Goal: Transaction & Acquisition: Obtain resource

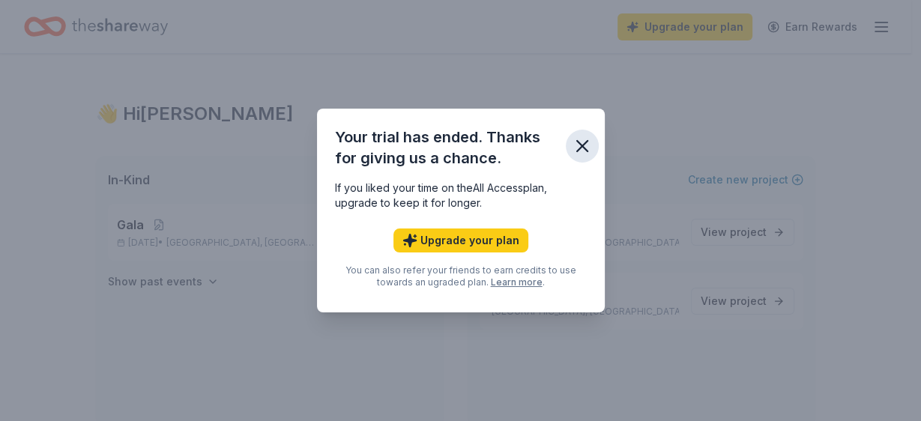
click at [594, 151] on button "button" at bounding box center [582, 146] width 33 height 33
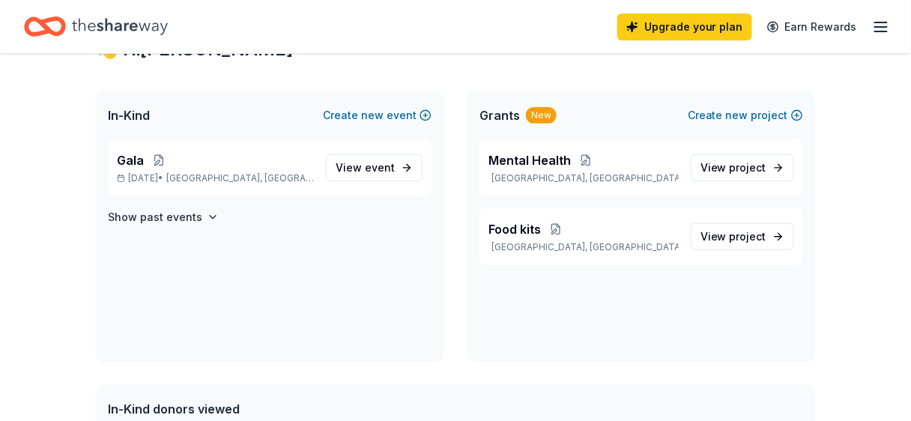
scroll to position [67, 0]
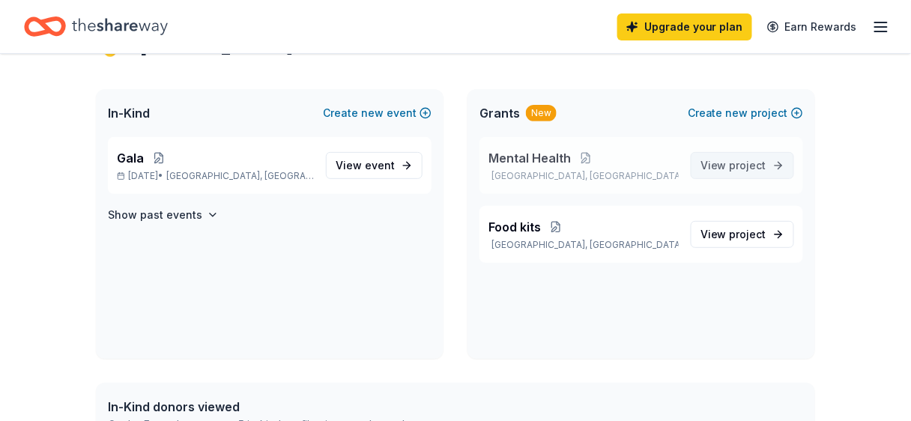
click at [756, 172] on span "View project" at bounding box center [734, 166] width 66 height 18
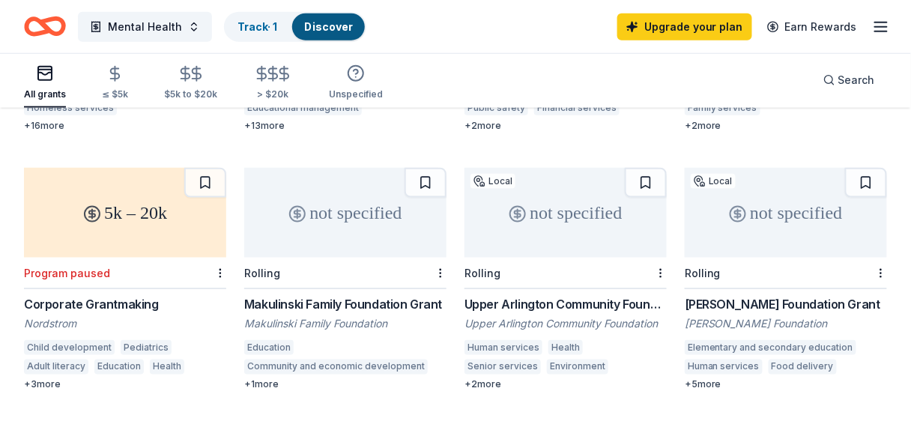
scroll to position [370, 0]
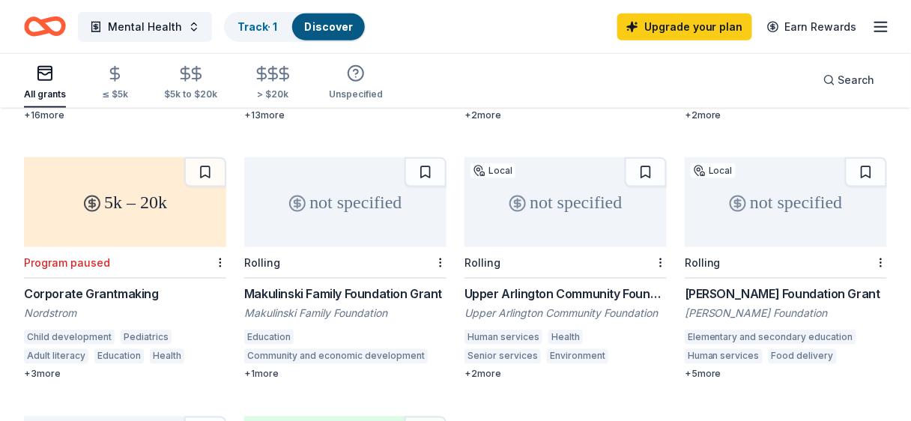
click at [349, 247] on div "Rolling" at bounding box center [345, 262] width 202 height 31
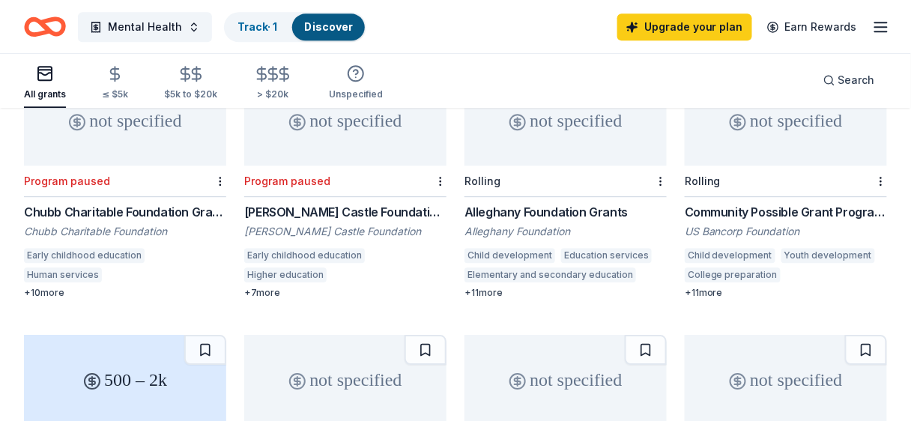
scroll to position [973, 0]
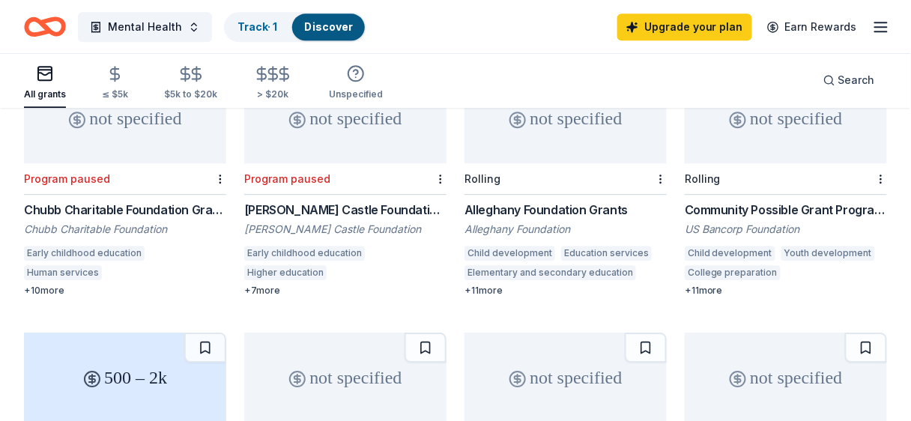
click at [798, 201] on div "Community Possible Grant Program: Play, Work, & Home Grants" at bounding box center [786, 210] width 202 height 18
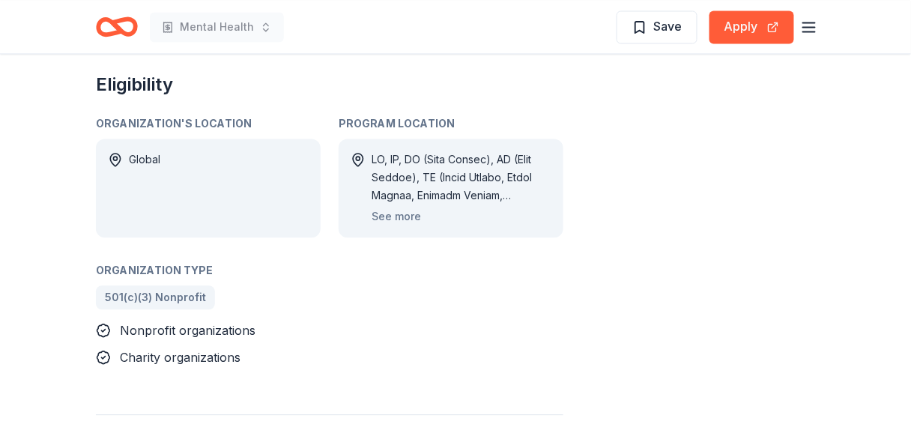
scroll to position [746, 0]
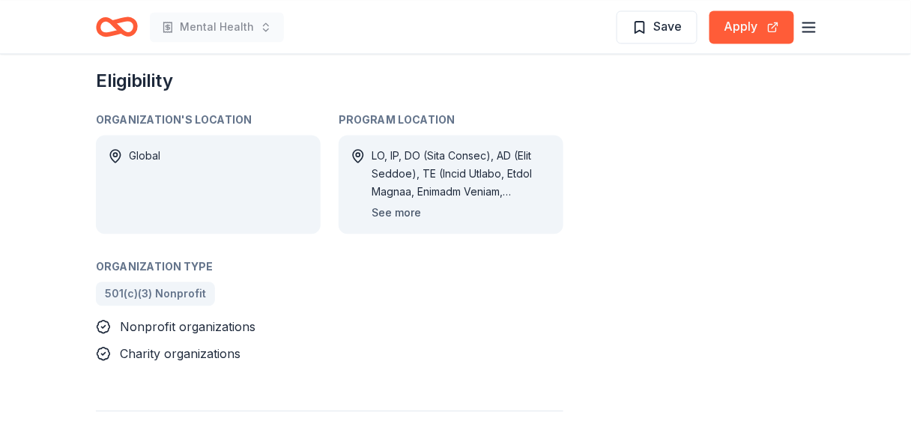
click at [385, 214] on button "See more" at bounding box center [396, 213] width 49 height 18
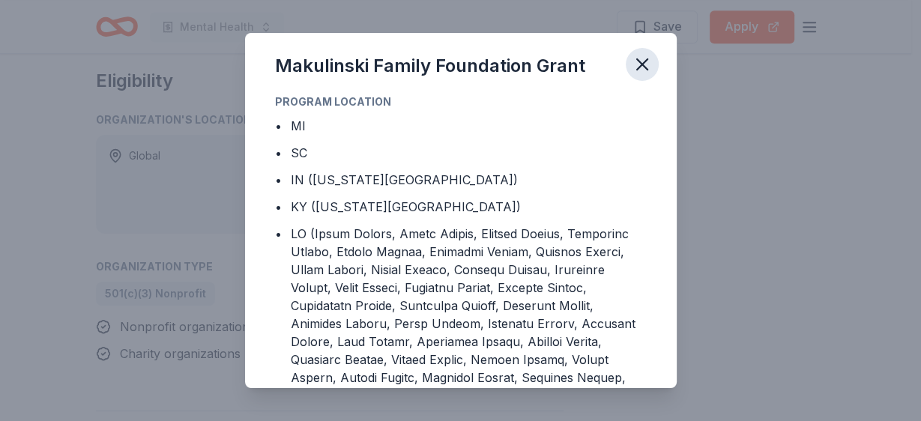
click at [639, 68] on icon "button" at bounding box center [642, 64] width 21 height 21
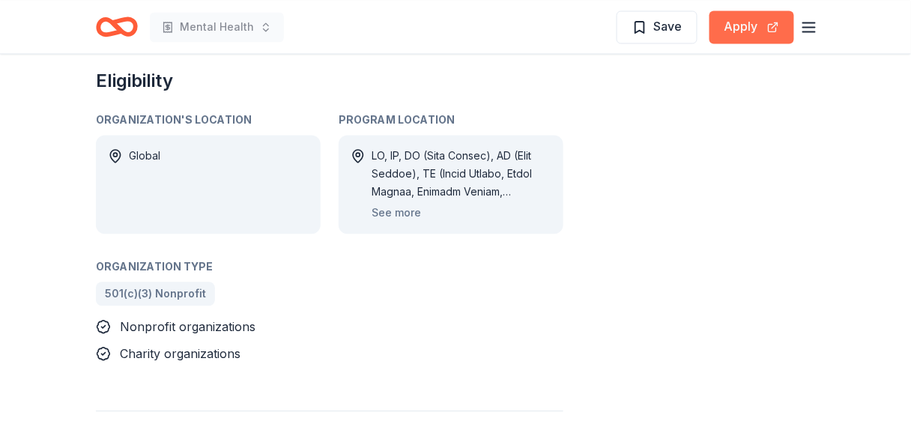
click at [760, 25] on button "Apply" at bounding box center [752, 26] width 85 height 33
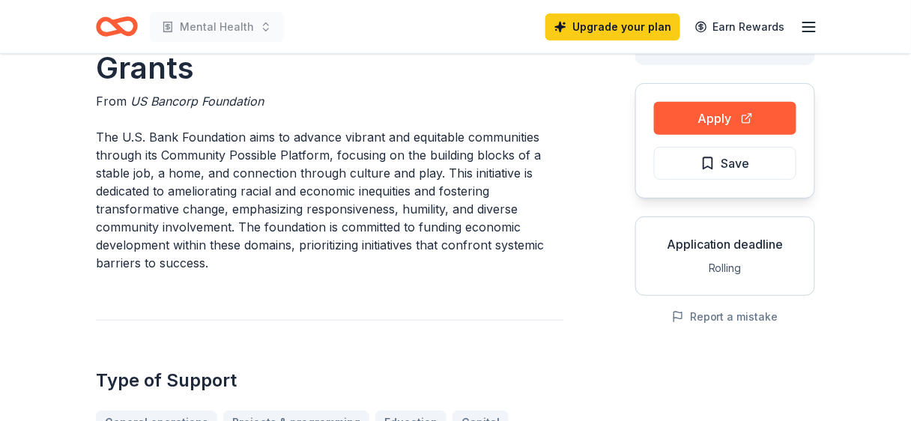
scroll to position [59, 0]
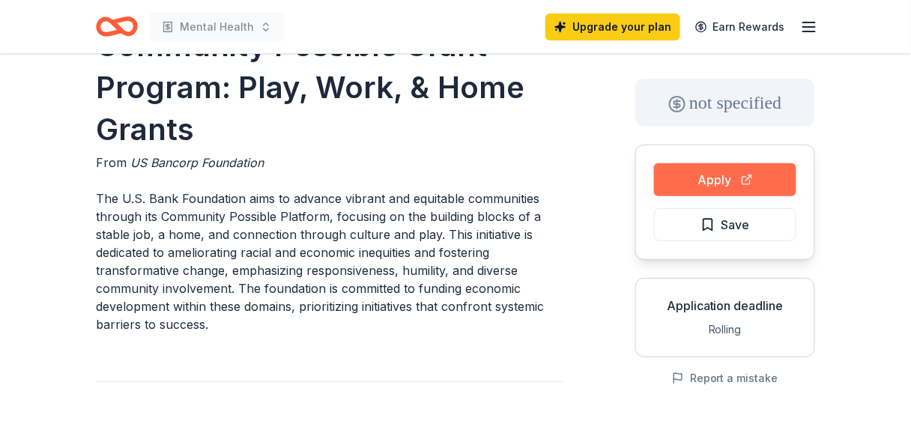
click at [720, 166] on button "Apply" at bounding box center [725, 179] width 142 height 33
